Goal: Navigation & Orientation: Find specific page/section

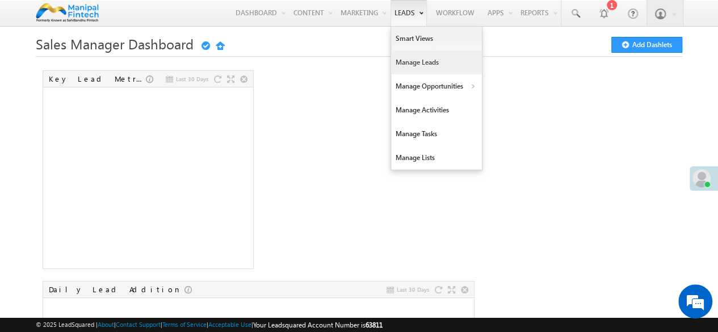
click at [407, 60] on link "Manage Leads" at bounding box center [436, 62] width 91 height 24
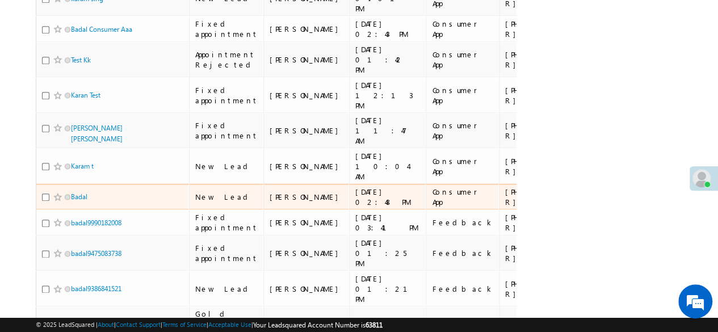
scroll to position [567, 0]
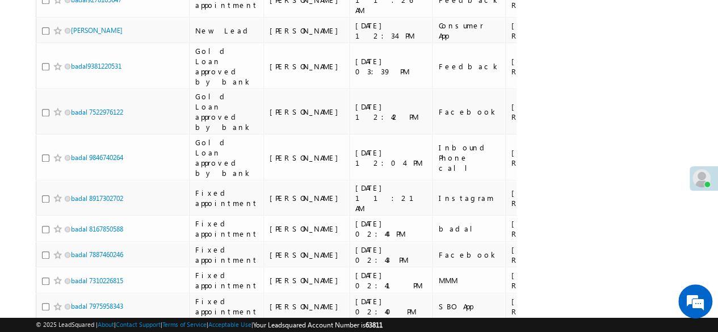
scroll to position [581, 0]
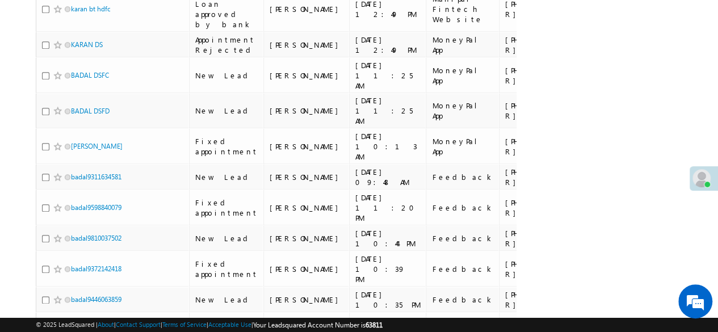
scroll to position [562, 0]
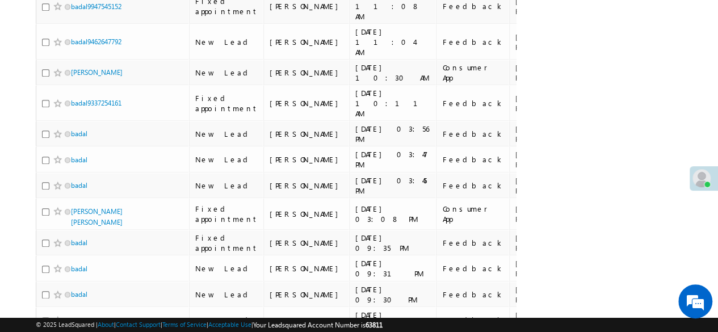
scroll to position [553, 0]
